Goal: Transaction & Acquisition: Purchase product/service

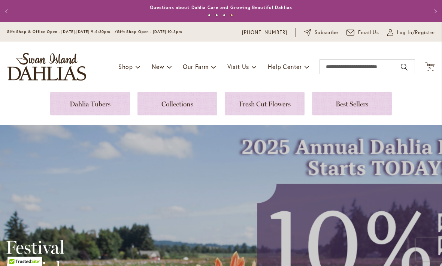
click at [440, 68] on div "Toggle Nav Shop Dahlia Tubers Collections Fresh Cut Dahlias Gardening Supplies …" at bounding box center [221, 67] width 442 height 50
click at [426, 68] on span "5 5 items" at bounding box center [429, 68] width 7 height 4
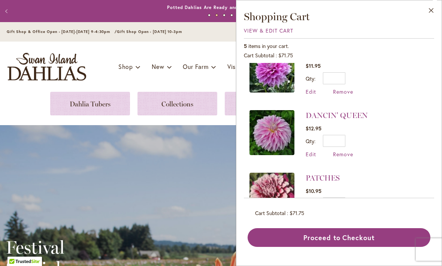
scroll to position [155, 0]
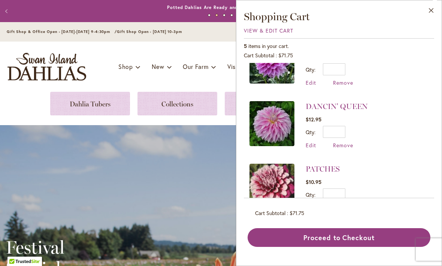
click at [432, 12] on button "Close" at bounding box center [431, 12] width 21 height 24
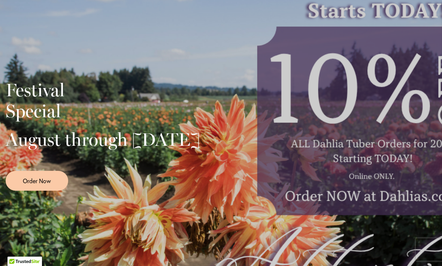
scroll to position [157, 0]
click at [379, 179] on div "Festival Special August through September 28th Order Now" at bounding box center [221, 132] width 430 height 187
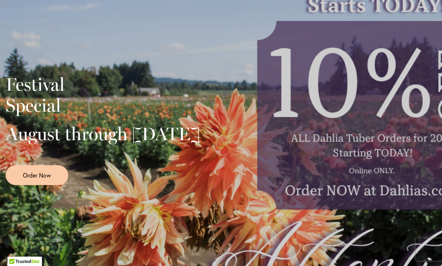
scroll to position [164, 0]
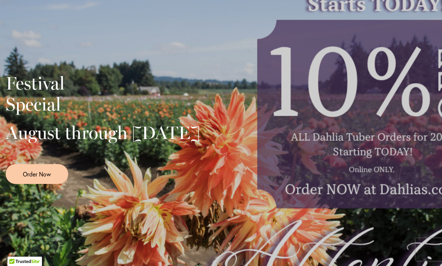
click at [36, 178] on span "Order Now" at bounding box center [37, 174] width 28 height 9
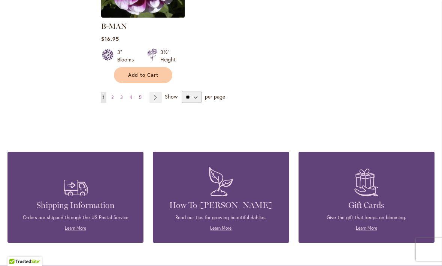
scroll to position [1033, 0]
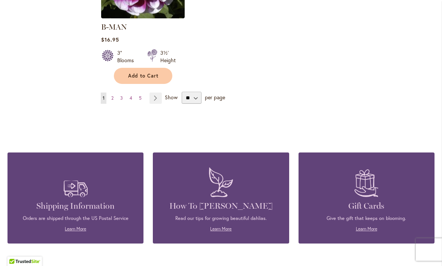
click at [221, 226] on link "Learn More" at bounding box center [220, 229] width 21 height 6
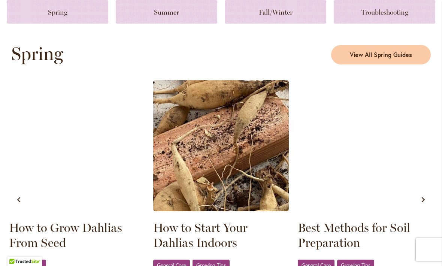
scroll to position [381, 0]
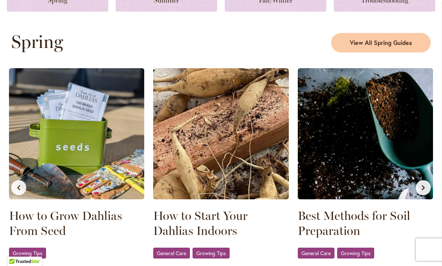
click at [140, 208] on link "How to Grow Dahlias From Seed" at bounding box center [76, 223] width 135 height 30
click at [128, 208] on link "How to Grow Dahlias From Seed" at bounding box center [76, 223] width 135 height 30
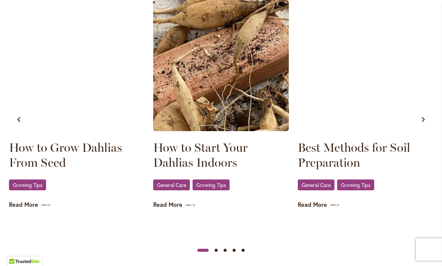
scroll to position [472, 0]
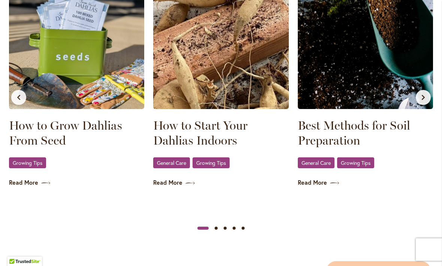
click at [352, 134] on link "Best Methods for Soil Preparation" at bounding box center [365, 133] width 135 height 30
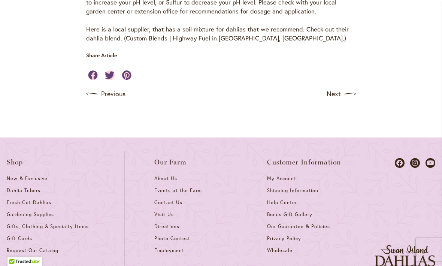
scroll to position [476, 0]
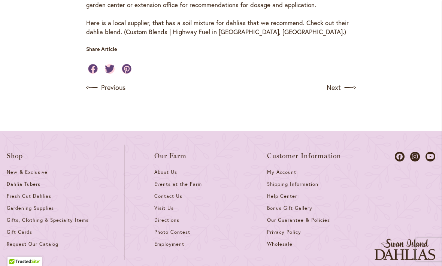
click at [339, 82] on link "Next" at bounding box center [340, 88] width 29 height 12
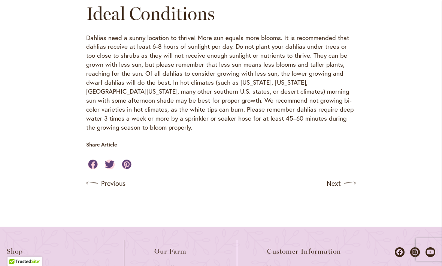
scroll to position [285, 0]
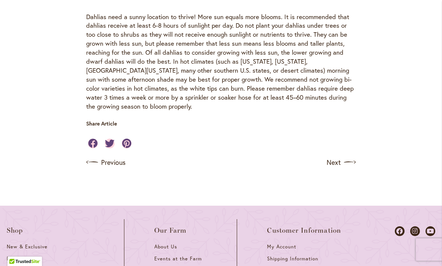
click at [344, 156] on img at bounding box center [350, 162] width 12 height 12
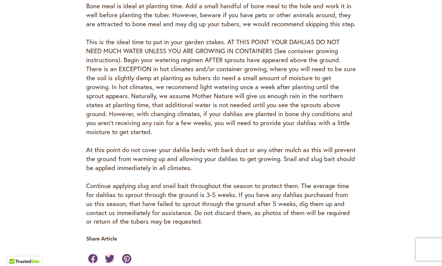
scroll to position [512, 0]
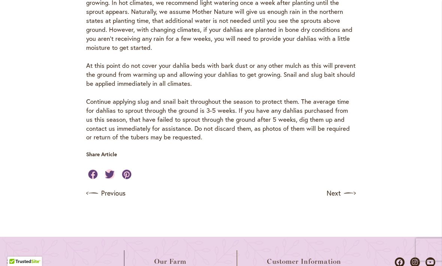
scroll to position [596, 0]
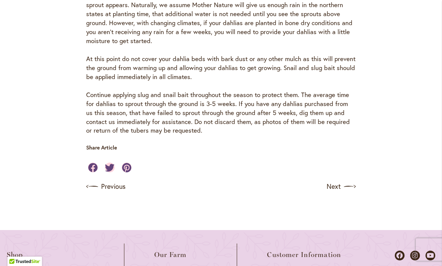
click at [339, 180] on link "Next" at bounding box center [340, 186] width 29 height 12
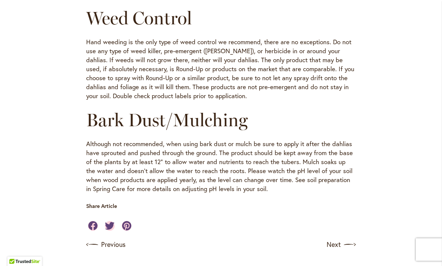
scroll to position [817, 0]
click at [338, 238] on link "Next" at bounding box center [340, 244] width 29 height 12
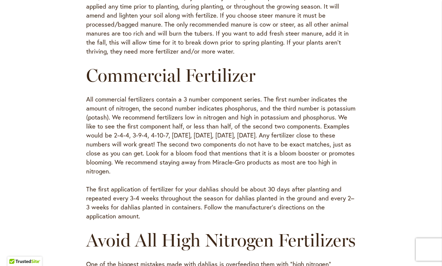
scroll to position [464, 0]
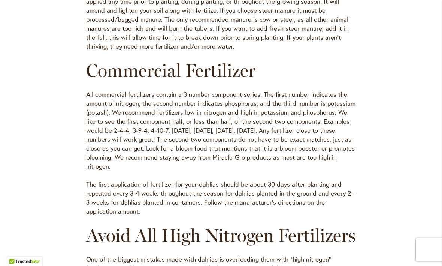
click at [44, 138] on div "Skip to Content Gift Shop & Office Open - Monday-Friday 9-4:30pm / Gift Shop Op…" at bounding box center [221, 120] width 442 height 1125
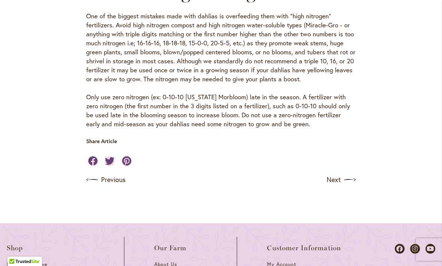
scroll to position [708, 0]
click at [341, 185] on link "Next" at bounding box center [340, 179] width 29 height 12
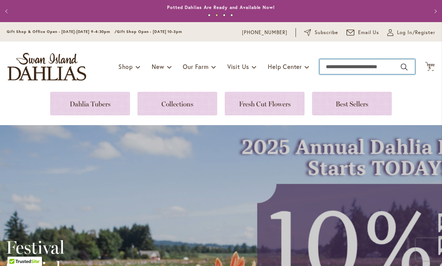
click at [336, 65] on input "Search" at bounding box center [366, 66] width 95 height 15
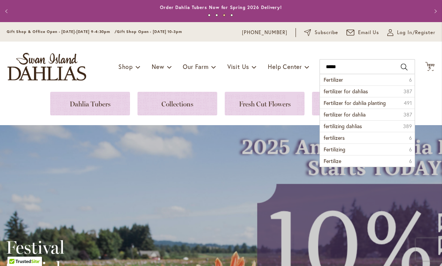
click at [362, 91] on span "fertilizer for dahlias" at bounding box center [345, 91] width 44 height 7
type input "**********"
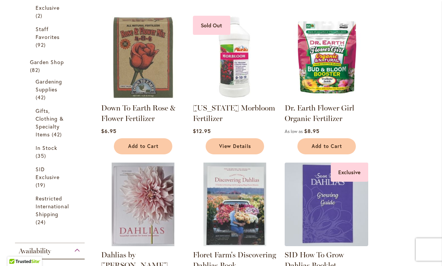
scroll to position [220, 0]
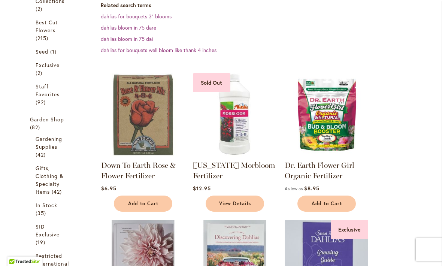
click at [135, 150] on img at bounding box center [142, 114] width 83 height 83
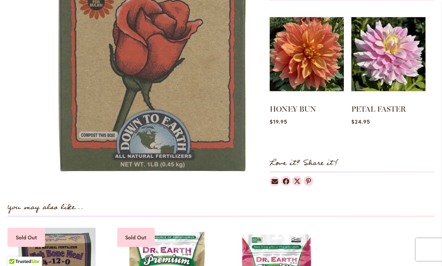
scroll to position [458, 0]
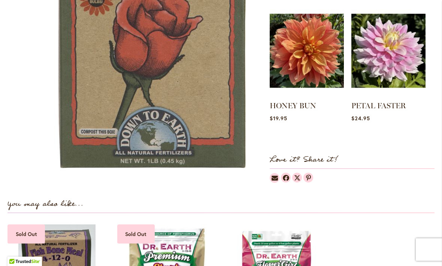
click at [394, 104] on link "PETAL FASTER" at bounding box center [378, 105] width 55 height 9
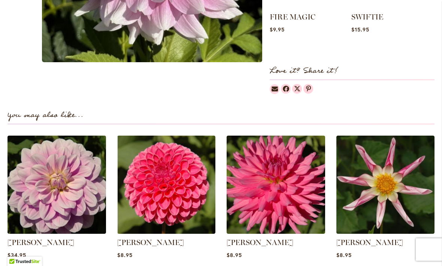
scroll to position [476, 0]
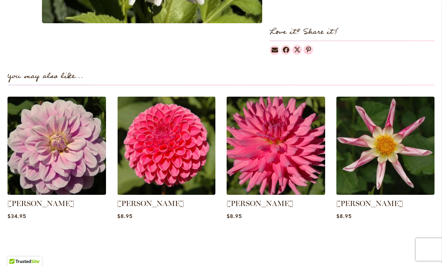
click at [126, 199] on link "[PERSON_NAME]" at bounding box center [150, 203] width 67 height 9
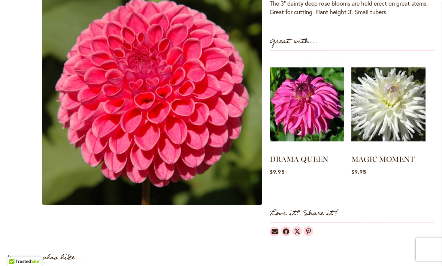
scroll to position [292, 0]
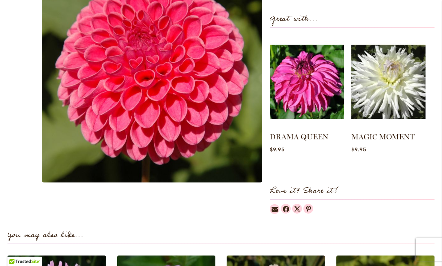
click at [283, 132] on link "DRAMA QUEEN" at bounding box center [298, 136] width 59 height 9
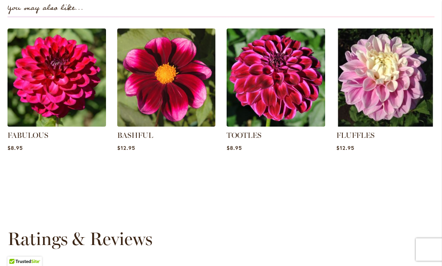
scroll to position [555, 0]
click at [352, 131] on link "FLUFFLES" at bounding box center [355, 135] width 38 height 9
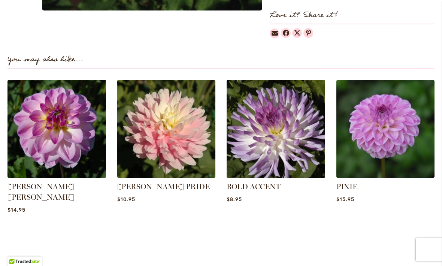
scroll to position [486, 0]
click at [188, 152] on img at bounding box center [166, 129] width 98 height 98
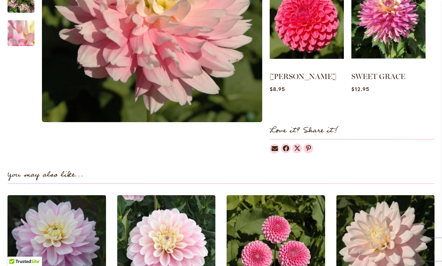
scroll to position [444, 0]
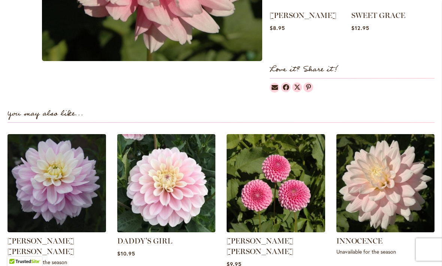
click at [134, 243] on link "DADDY'S GIRL" at bounding box center [144, 240] width 55 height 9
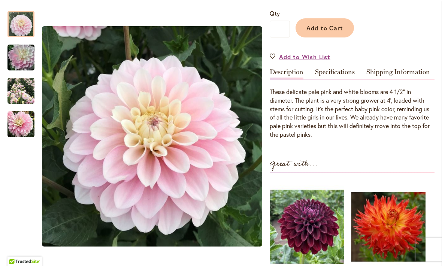
scroll to position [197, 0]
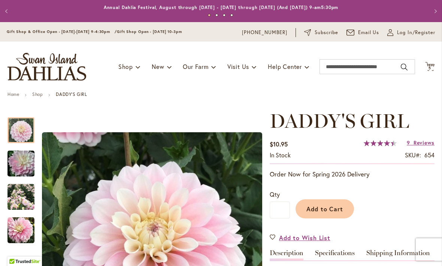
scroll to position [0, 0]
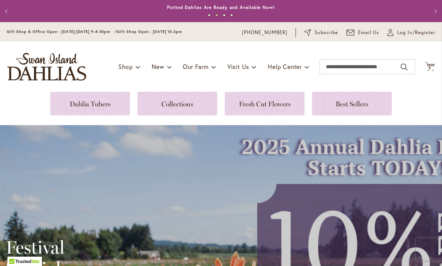
click at [427, 69] on icon at bounding box center [429, 66] width 9 height 9
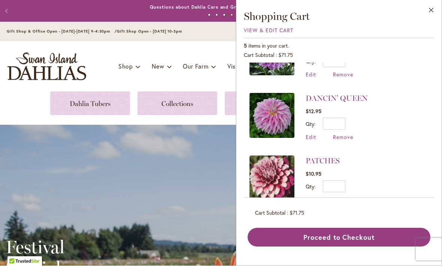
scroll to position [155, 0]
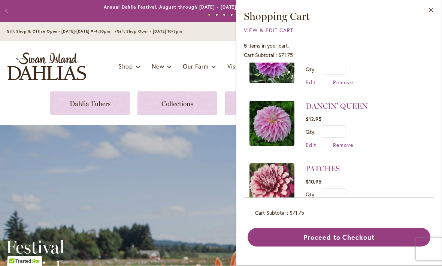
click at [371, 247] on button "Proceed to Checkout" at bounding box center [338, 237] width 183 height 19
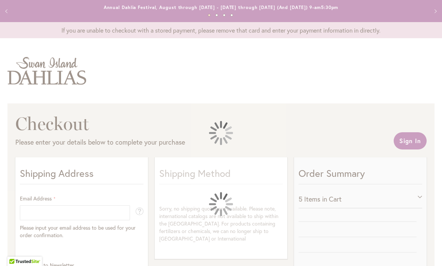
select select "**"
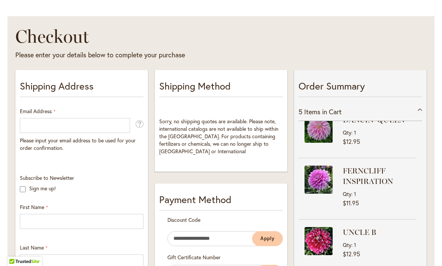
scroll to position [98, 0]
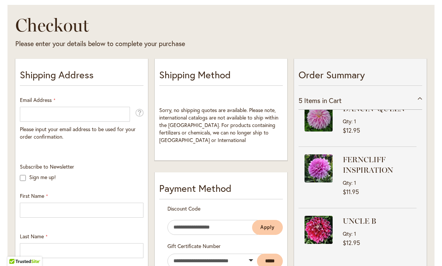
click at [415, 154] on div "FERNCLIFF INSPIRATION Qty 1" at bounding box center [379, 170] width 74 height 32
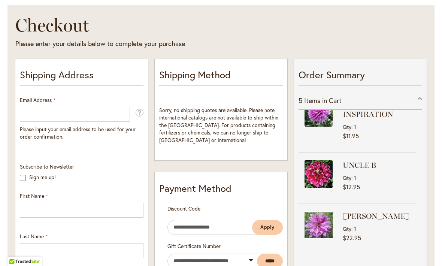
click at [424, 144] on div "Order Summary 5 Items in Cart PATCHES Qty 1 $10.95 DANCIN' QUEEN Qty" at bounding box center [360, 203] width 132 height 289
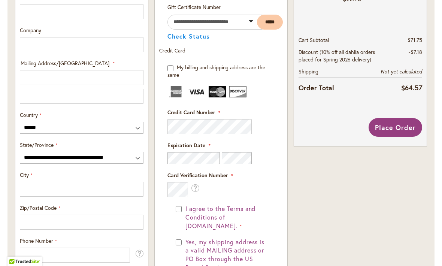
scroll to position [333, 0]
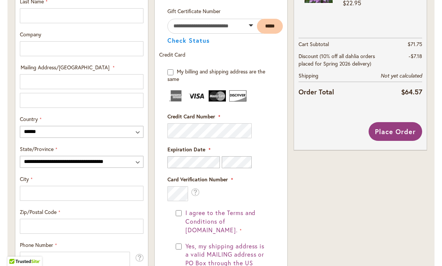
click at [392, 235] on div "Order Summary 5 Items in Cart PATCHES Qty 1 $10.95 Qty 1" at bounding box center [359, 103] width 139 height 564
